Goal: Information Seeking & Learning: Understand process/instructions

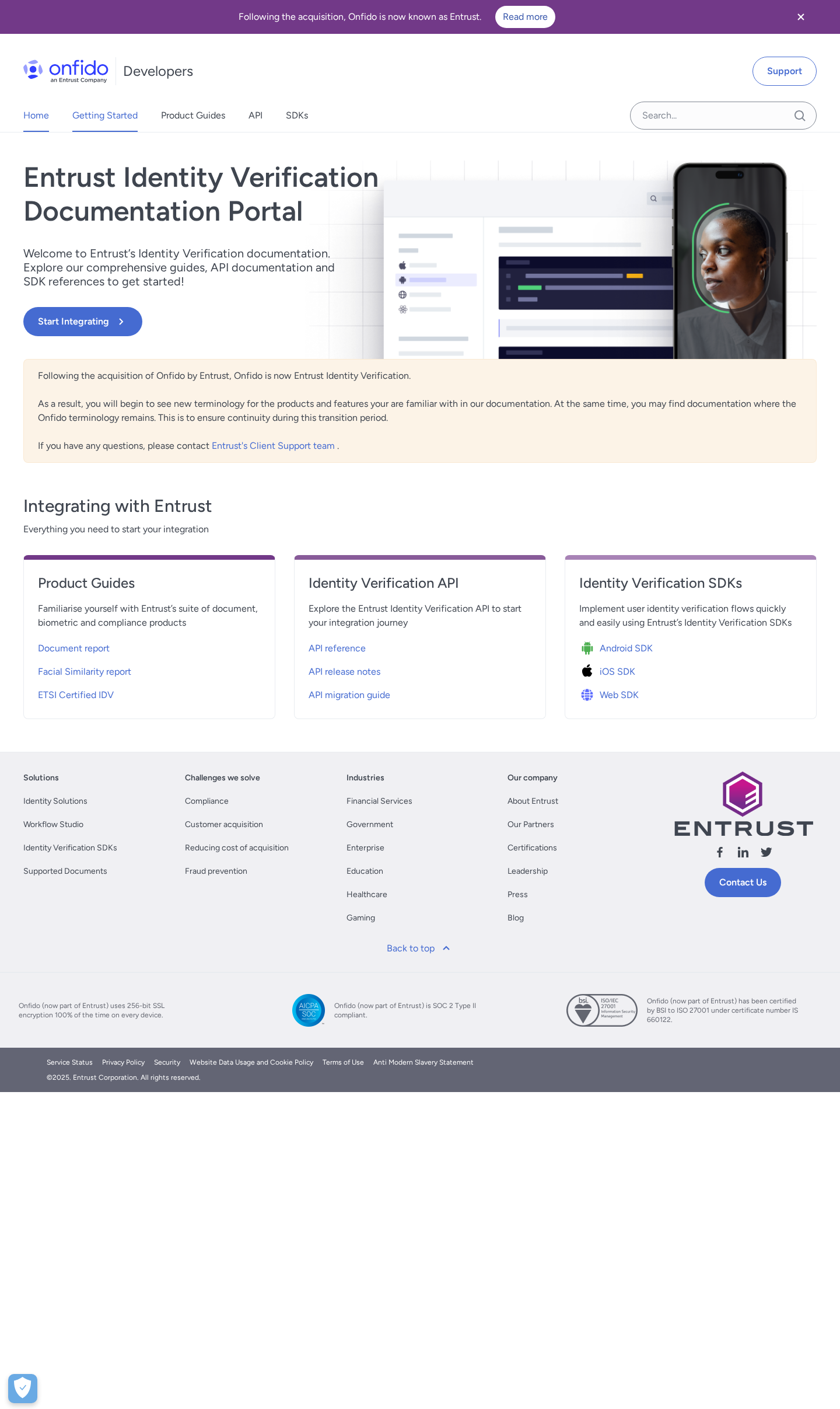
click at [118, 119] on link "Getting Started" at bounding box center [105, 116] width 65 height 33
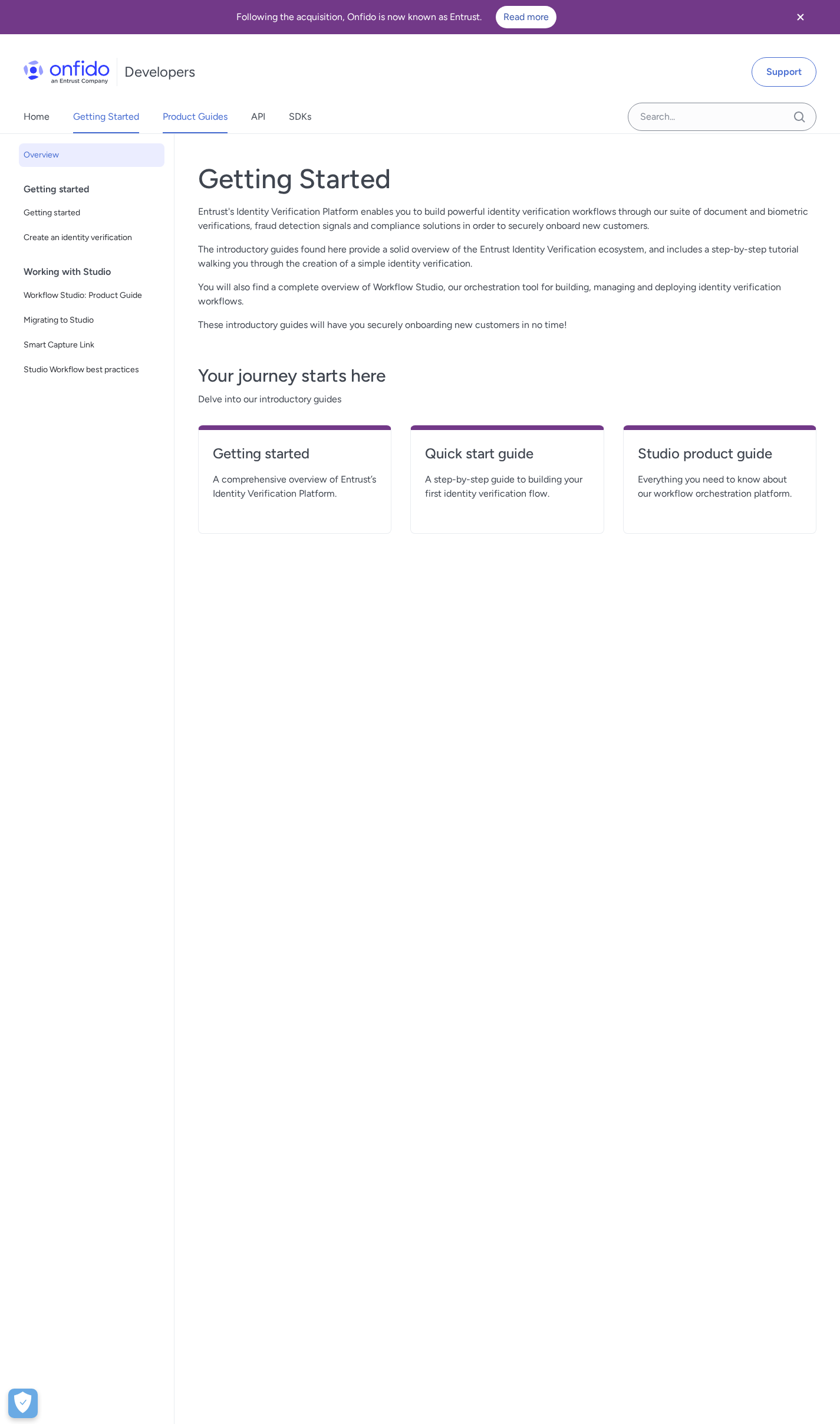
click at [214, 121] on link "Product Guides" at bounding box center [195, 117] width 65 height 33
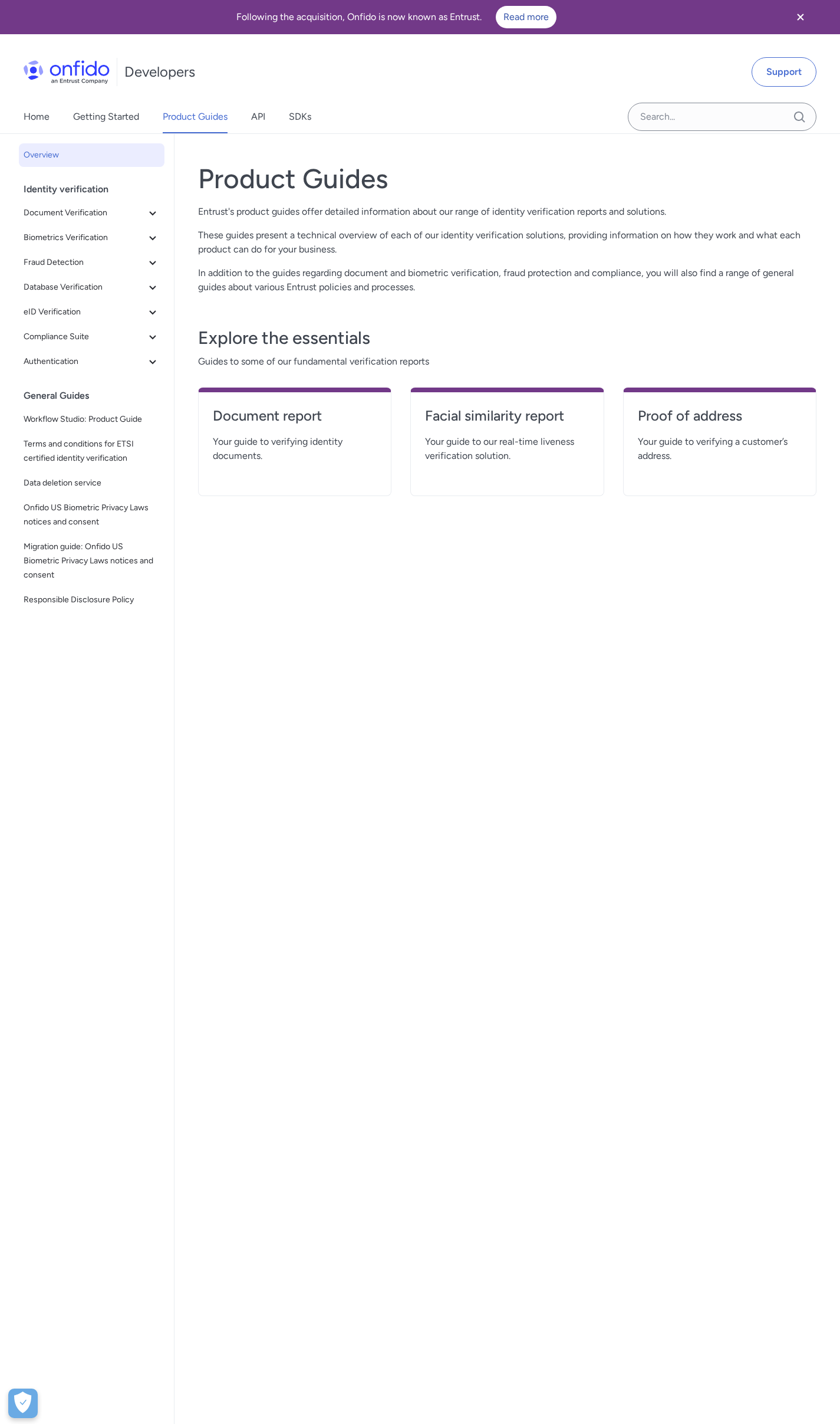
click at [346, 241] on p "These guides present a technical overview of each of our identity verification …" at bounding box center [507, 242] width 619 height 28
click at [663, 122] on input "Onfido search input field" at bounding box center [722, 116] width 188 height 28
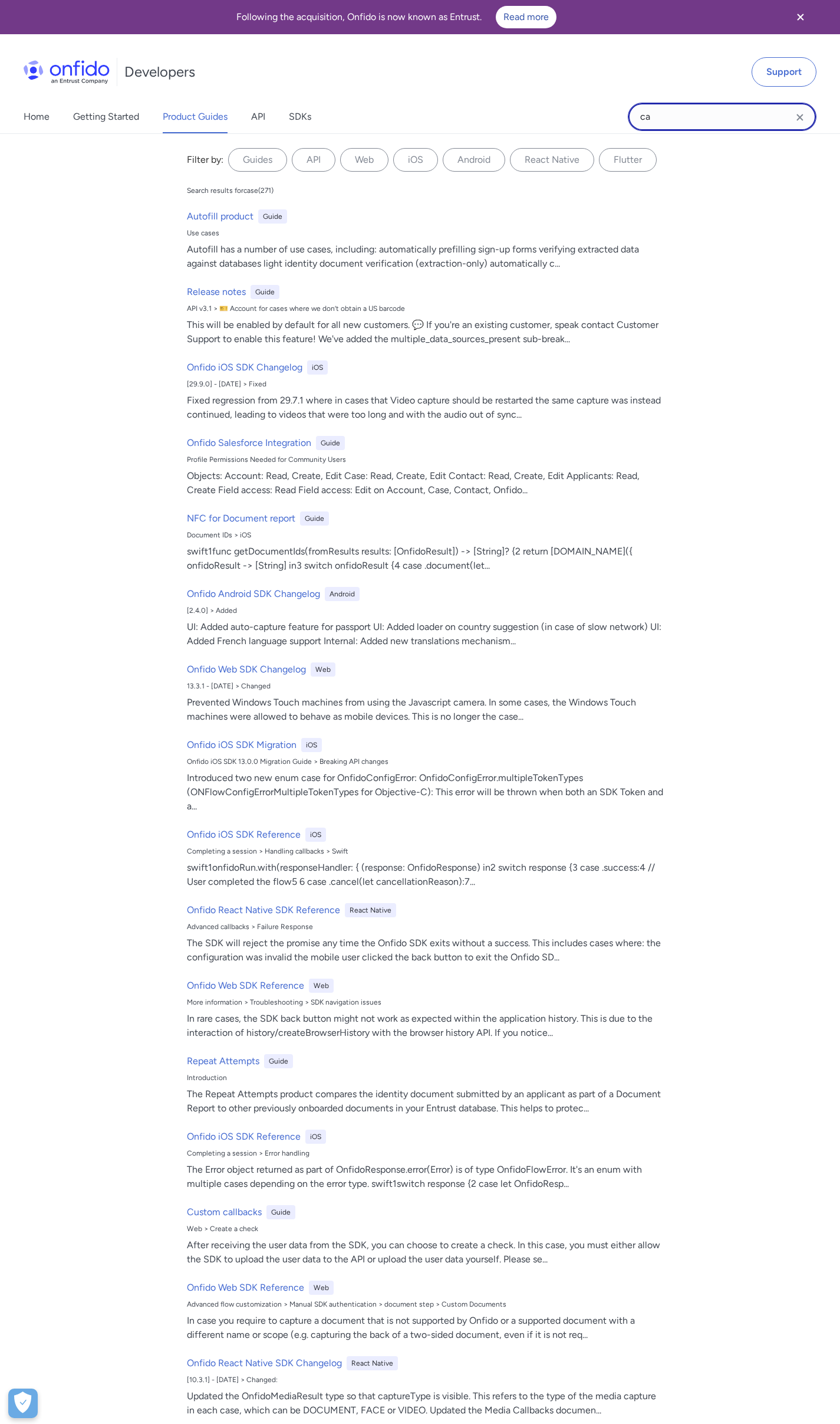
type input "c"
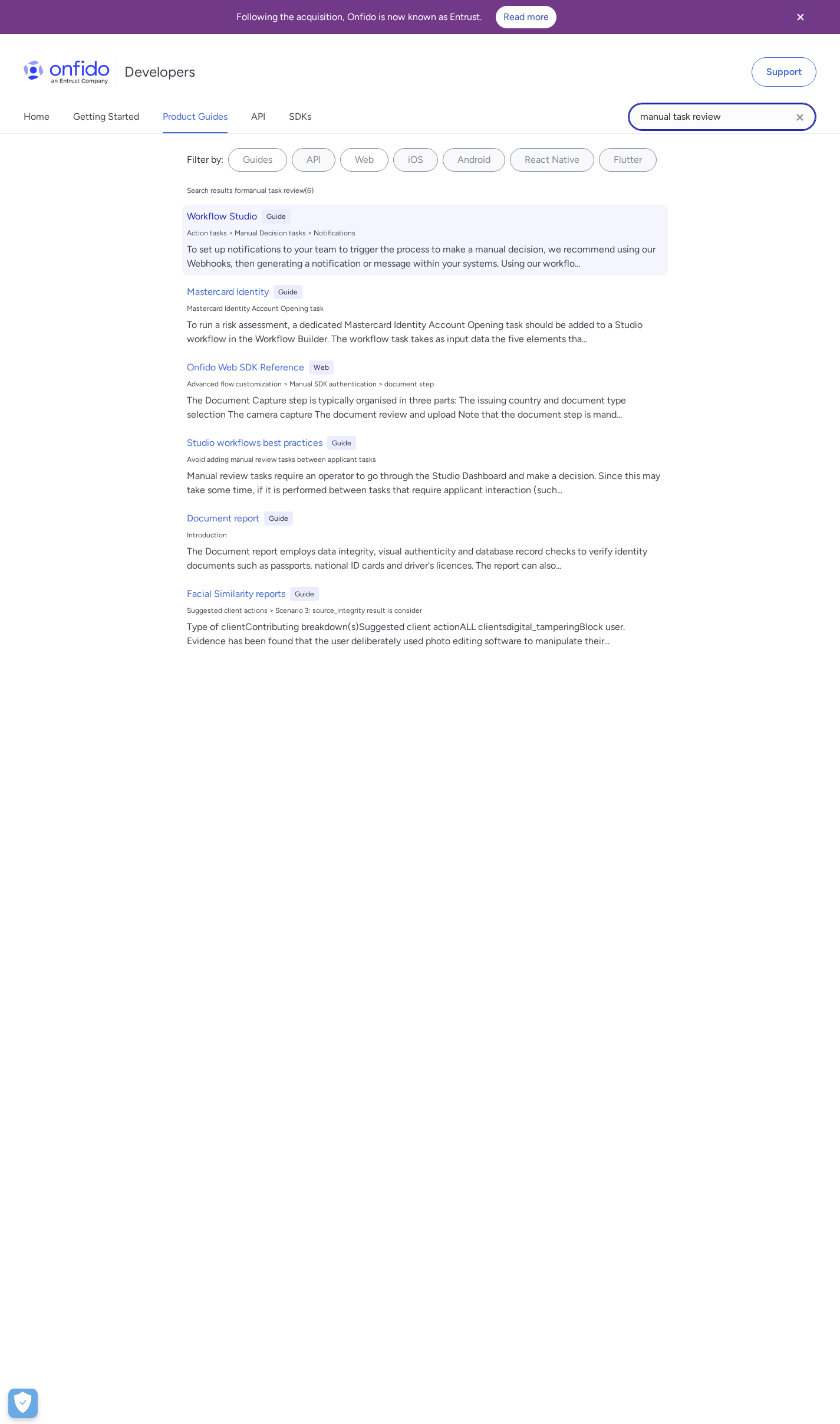
type input "manual task review"
click at [245, 217] on h6 "Workflow Studio" at bounding box center [222, 216] width 70 height 14
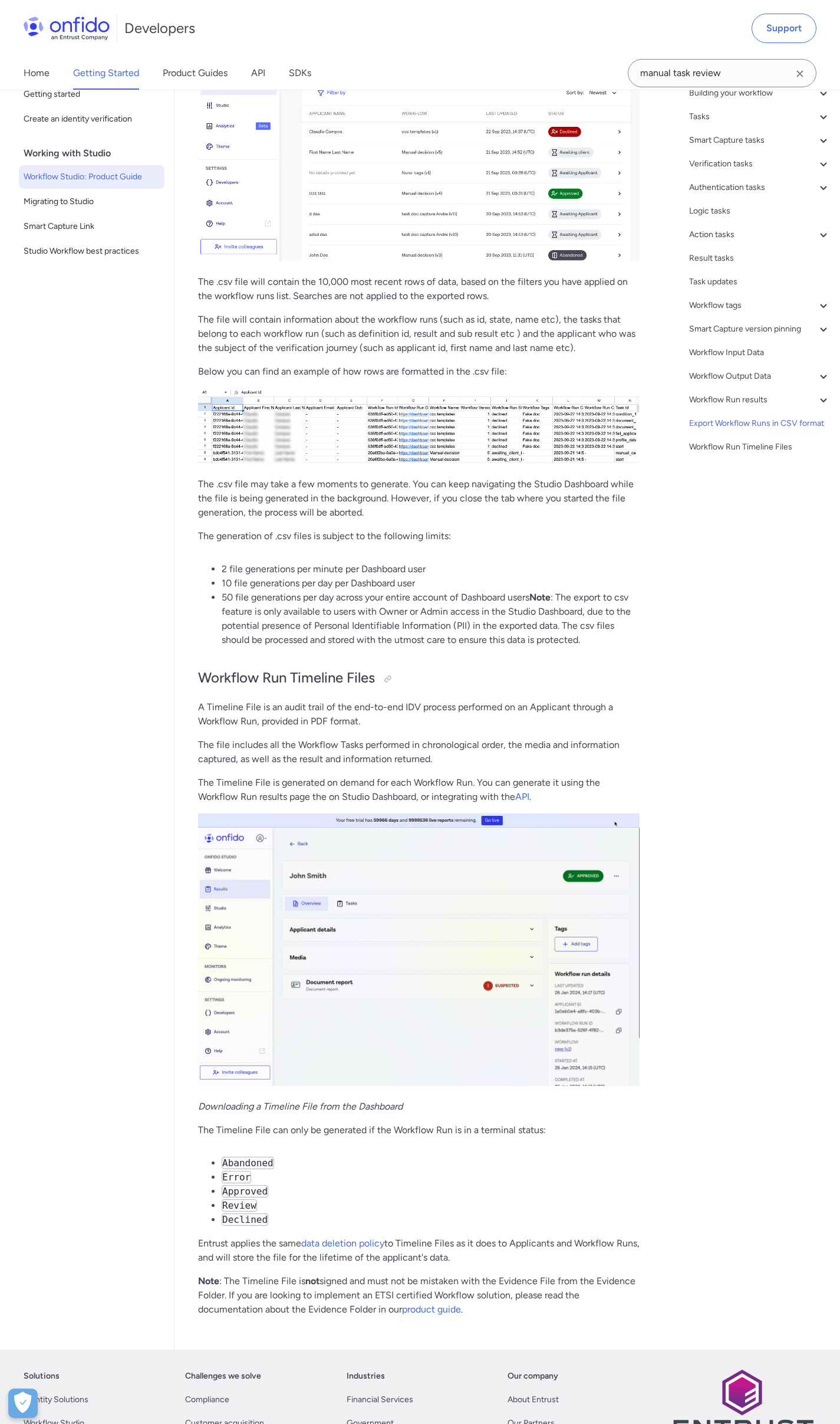
scroll to position [28962, 0]
click at [706, 242] on div "Action tasks" at bounding box center [760, 235] width 142 height 14
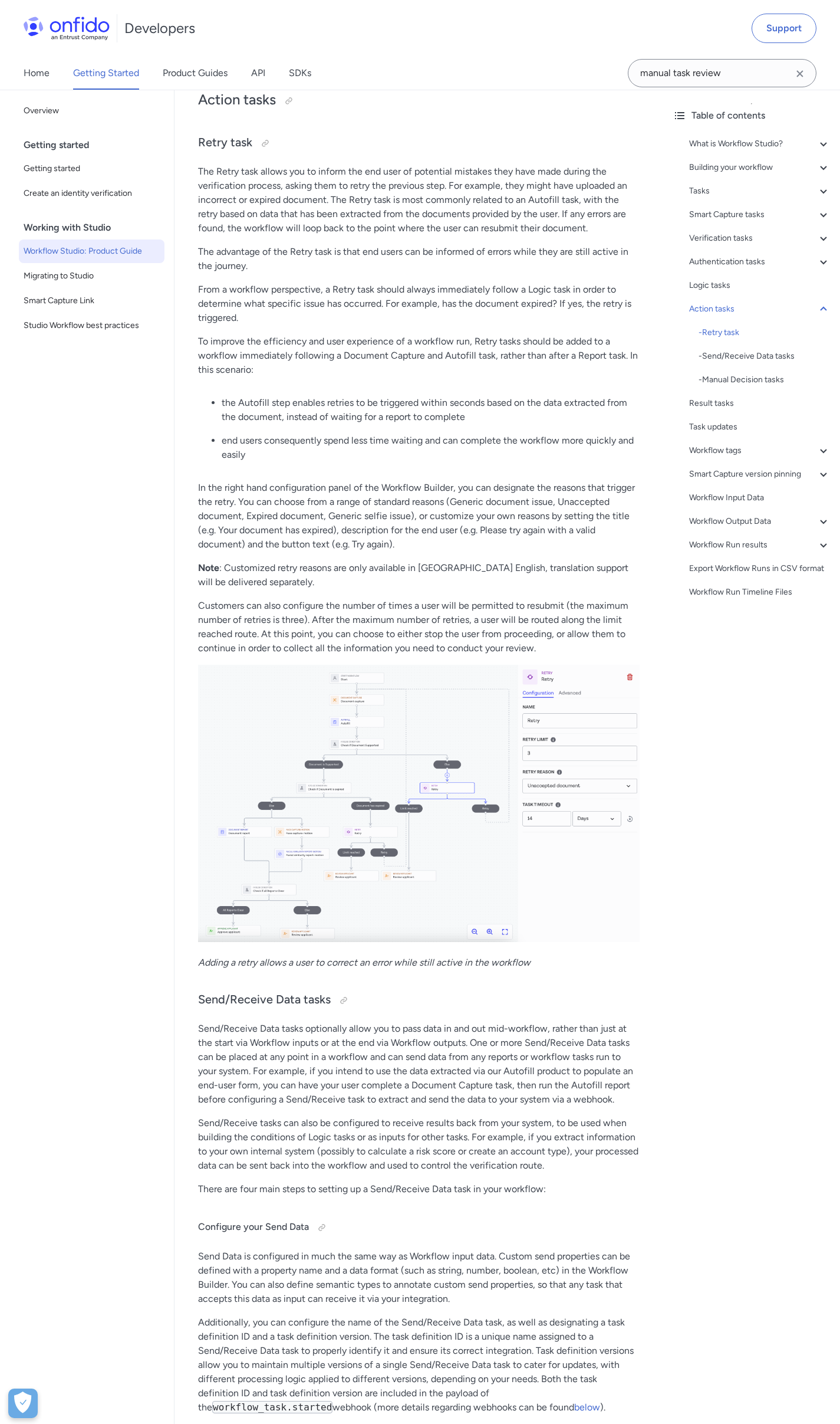
click at [463, 462] on p "end users consequently spend less time waiting and can complete the workflow mo…" at bounding box center [431, 447] width 418 height 28
click at [355, 273] on p "The advantage of the Retry task is that end users can be informed of errors whi…" at bounding box center [419, 259] width 441 height 28
click at [513, 325] on p "From a workflow perspective, a Retry task should always immediately follow a Lo…" at bounding box center [419, 303] width 441 height 42
